Goal: Navigation & Orientation: Find specific page/section

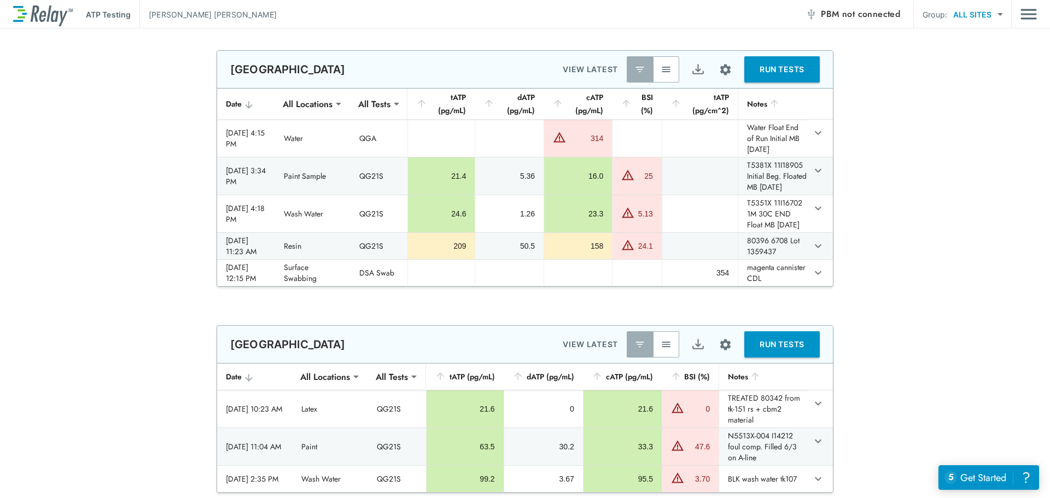
click at [662, 76] on button "button" at bounding box center [666, 69] width 26 height 26
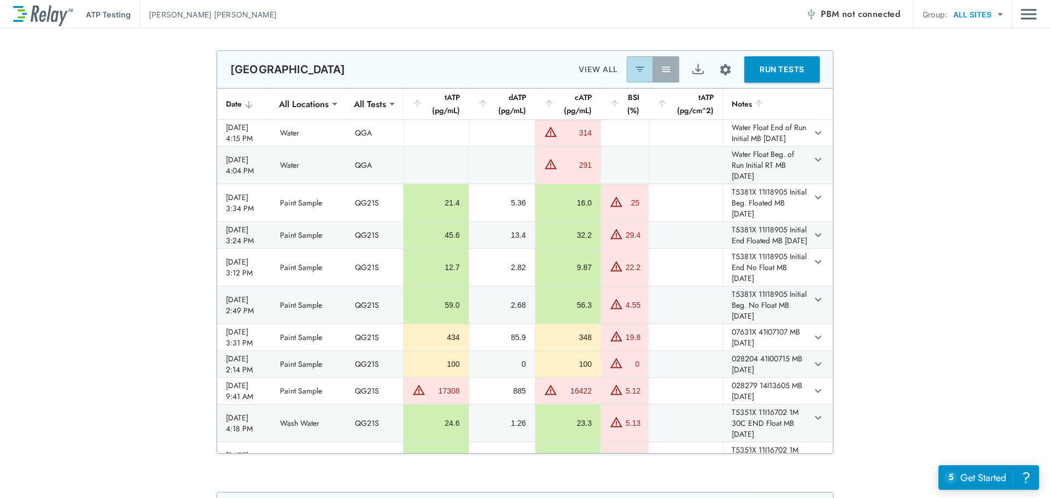
click at [634, 72] on img "button" at bounding box center [639, 69] width 11 height 11
